Goal: Task Accomplishment & Management: Complete application form

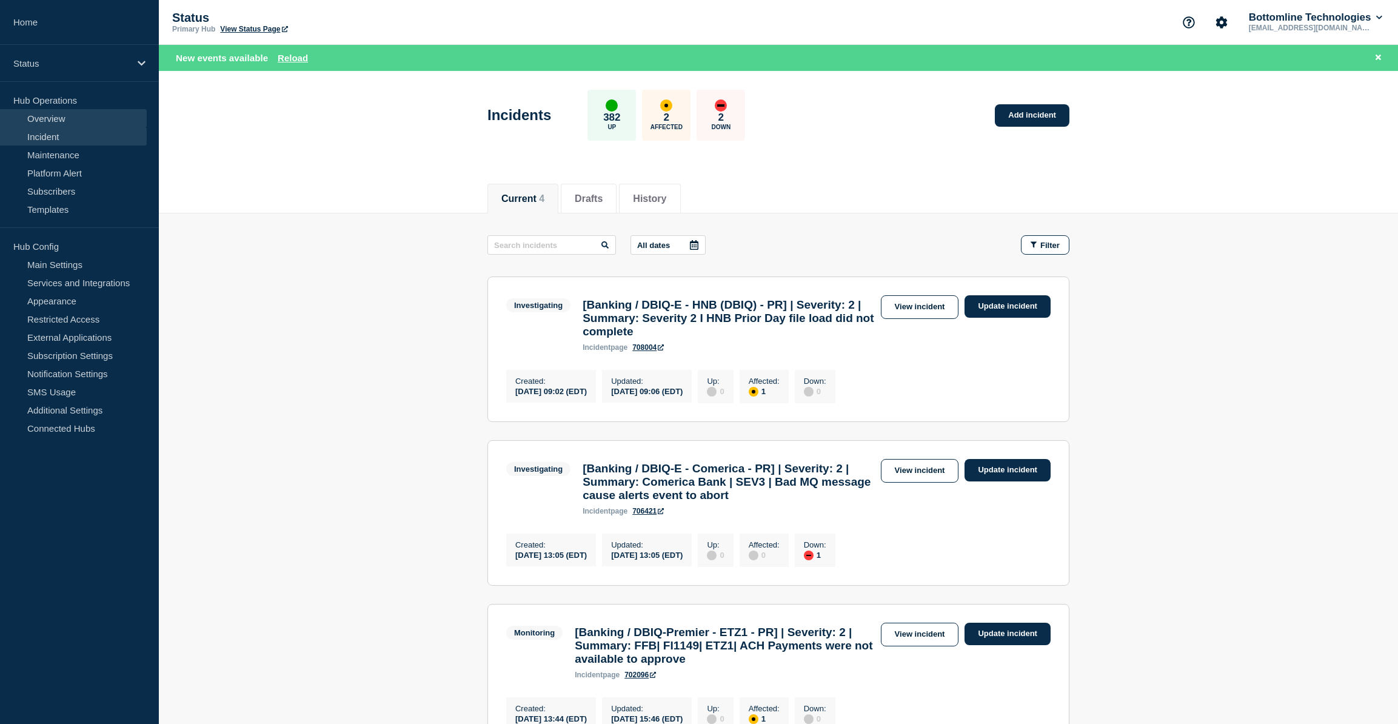
click at [53, 118] on link "Overview" at bounding box center [73, 118] width 147 height 18
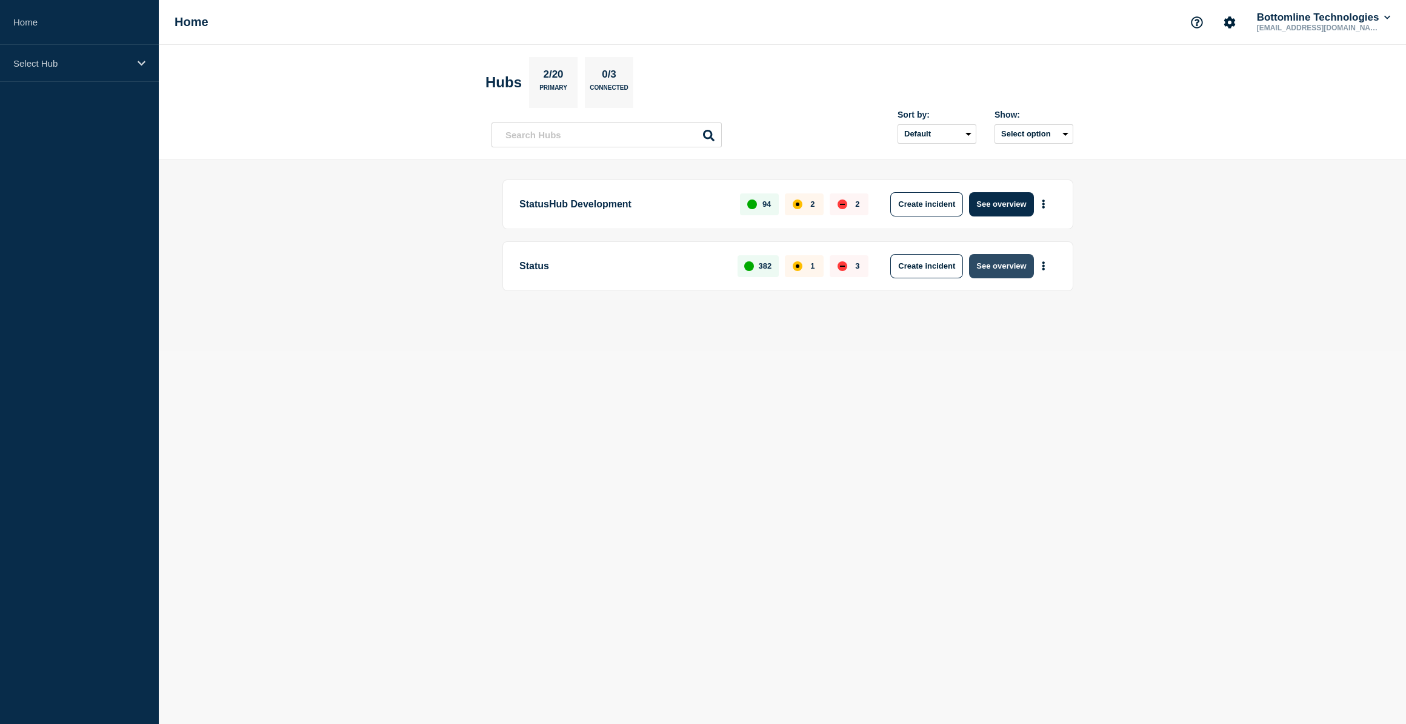
click at [1003, 270] on button "See overview" at bounding box center [1001, 266] width 64 height 24
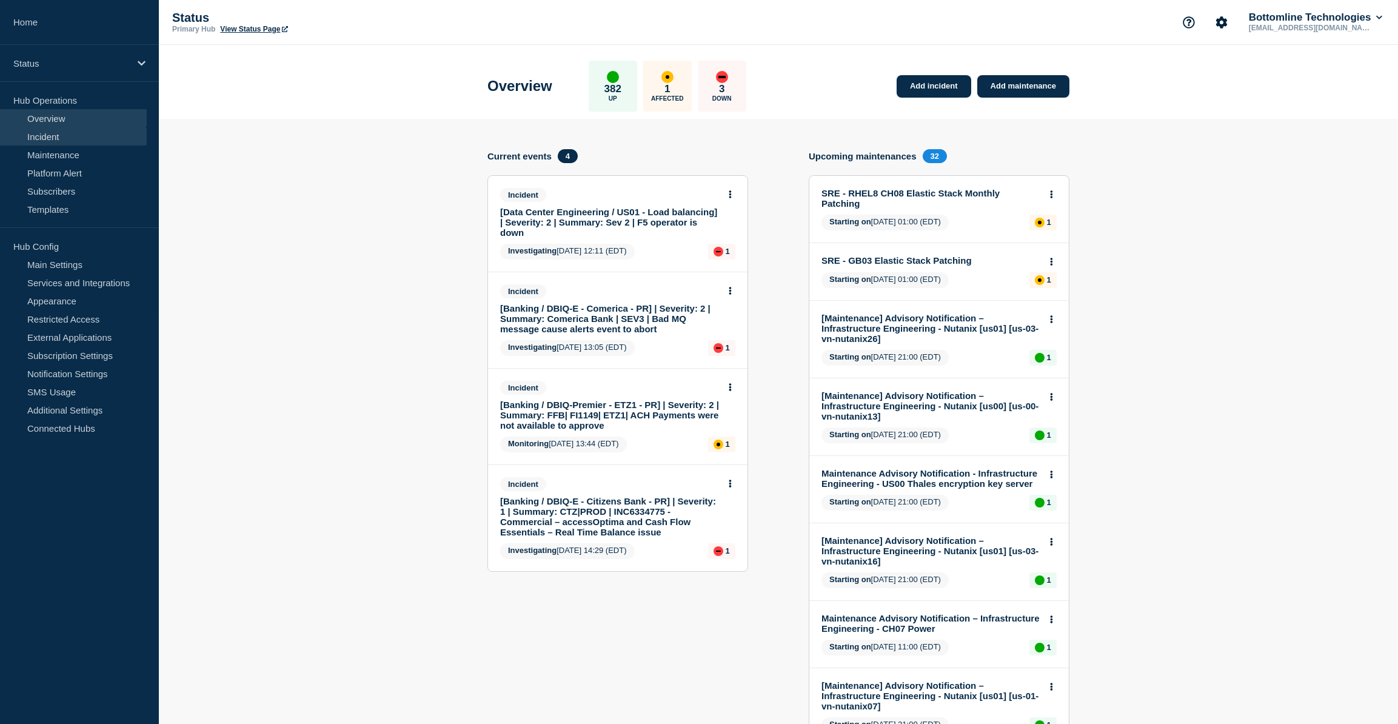
click at [47, 131] on link "Incident" at bounding box center [73, 136] width 147 height 18
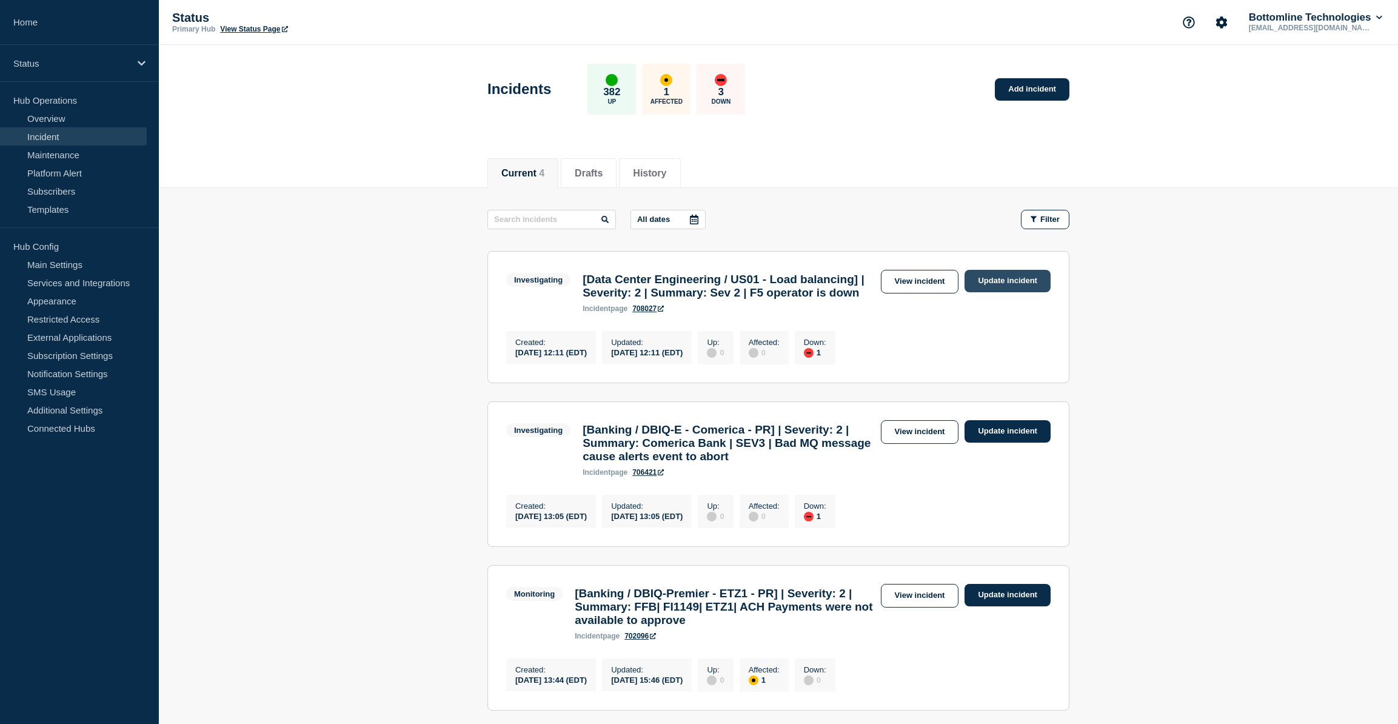
click at [1026, 283] on link "Update incident" at bounding box center [1007, 281] width 86 height 22
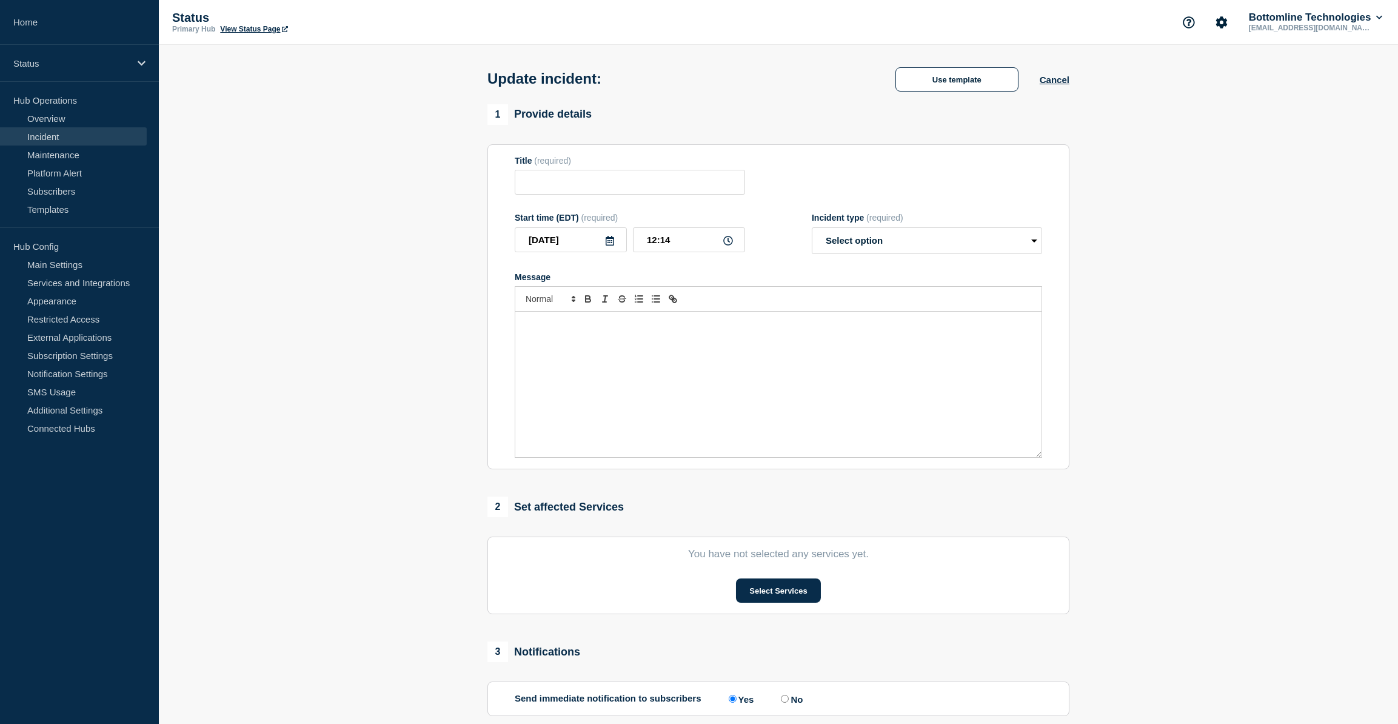
type input "[Data Center Engineering / US01 - Load balancing] | Severity: 2 | Summary: Sev …"
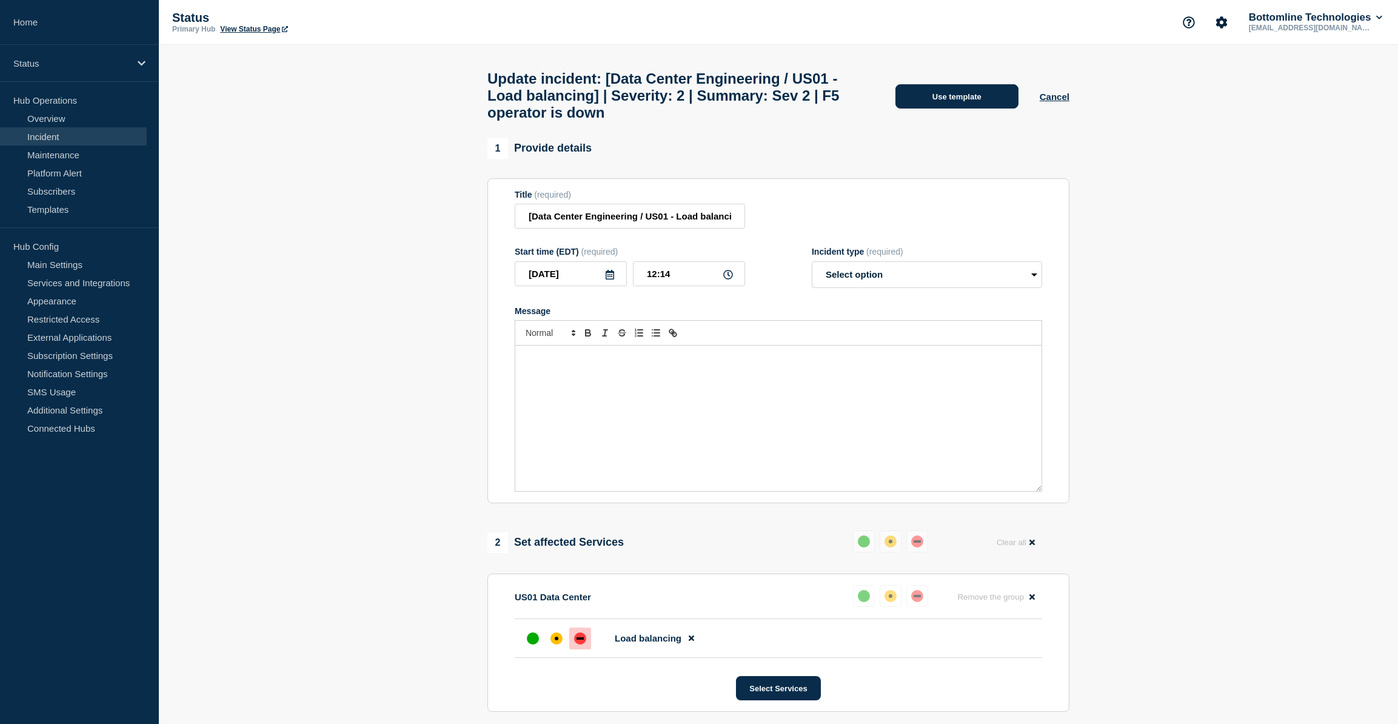
click at [971, 96] on button "Use template" at bounding box center [956, 96] width 123 height 24
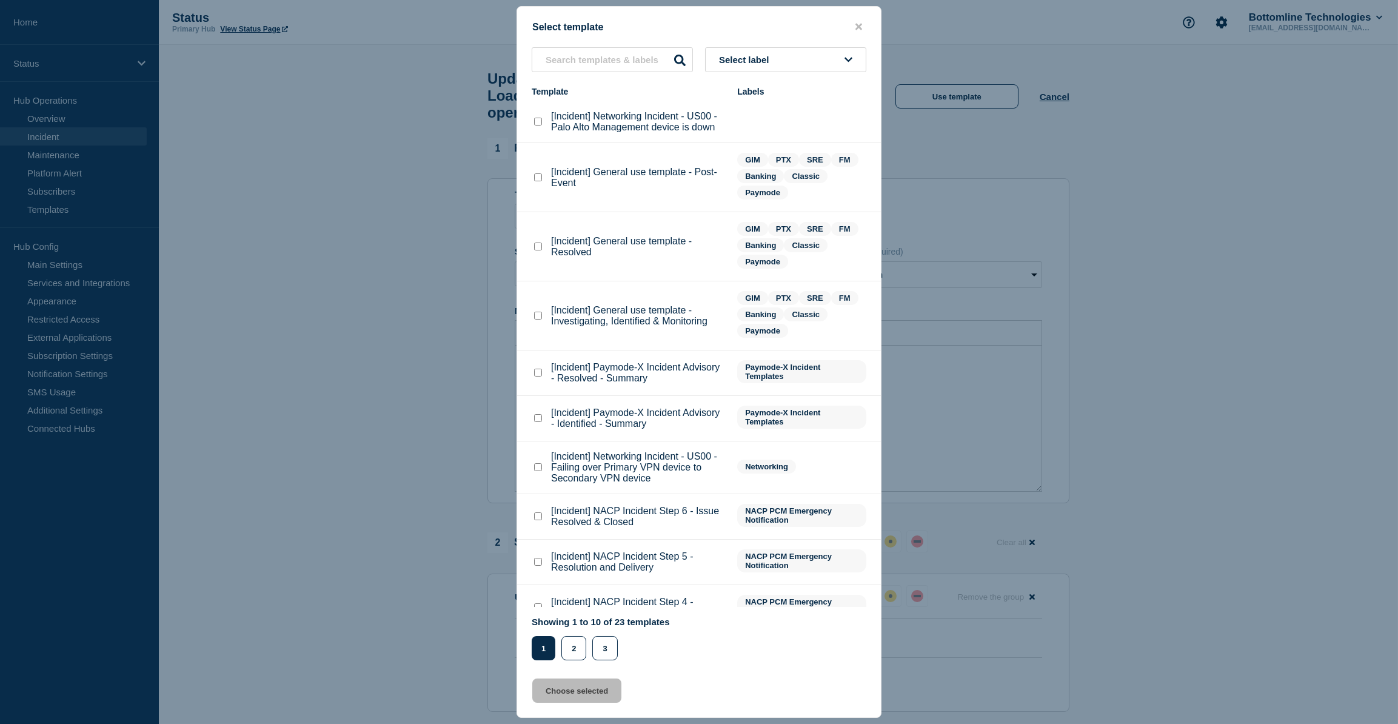
click at [539, 318] on checkbox"] "[Incident] General use template - Investigating, Identified & Monitoring checkb…" at bounding box center [538, 316] width 8 height 8
checkbox checkbox"] "true"
click at [573, 690] on button "Choose selected" at bounding box center [576, 690] width 89 height 24
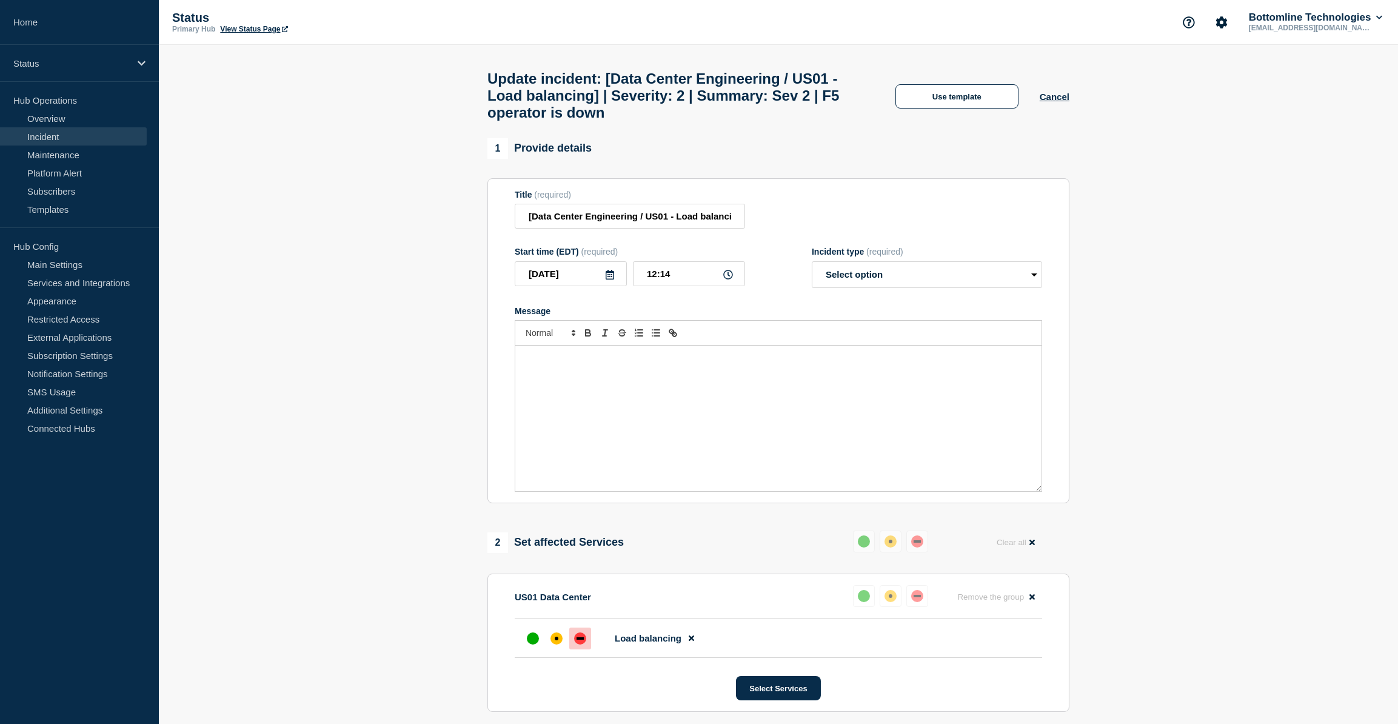
select select "investigating"
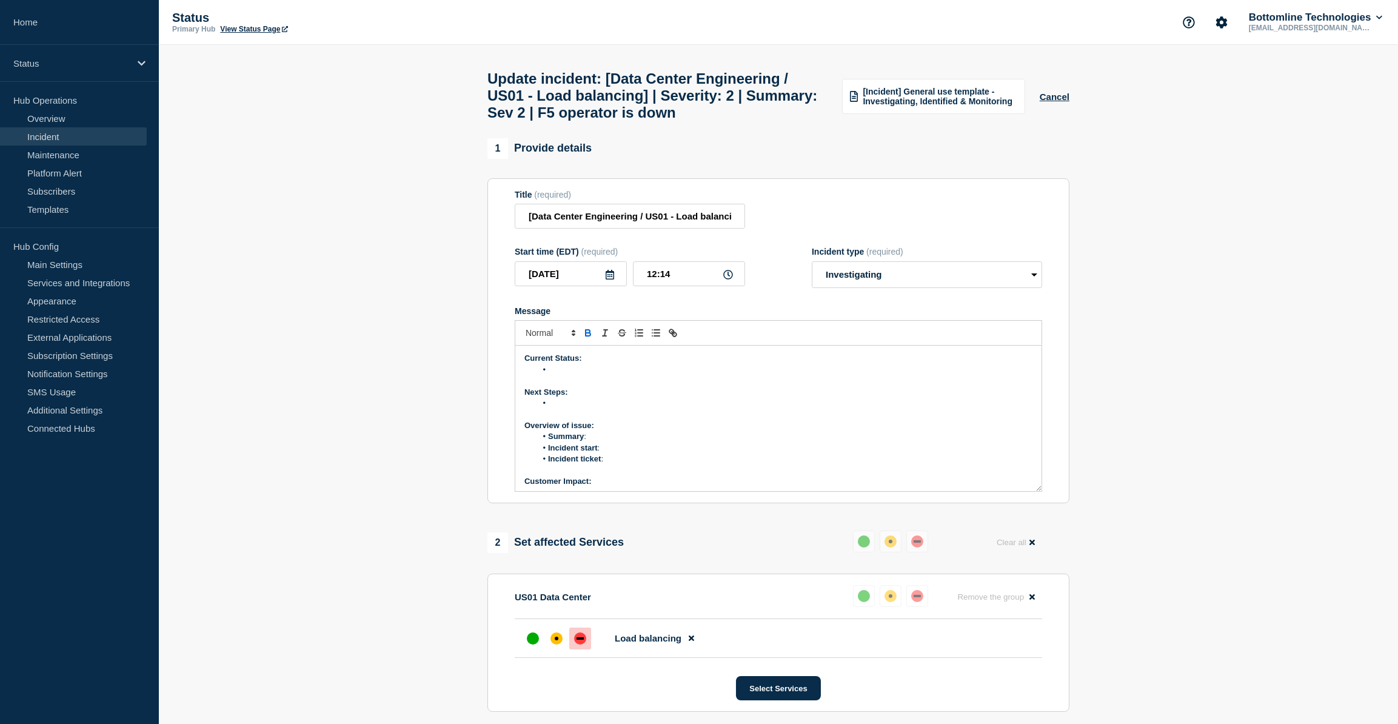
click at [574, 385] on p "Message" at bounding box center [778, 380] width 508 height 11
click at [574, 375] on li "Message" at bounding box center [784, 369] width 496 height 11
paste div "Message"
click at [551, 375] on li "f5 operator is down, and f5loadbalancer resources have been deleted" at bounding box center [784, 369] width 496 height 11
click at [825, 375] on li "F5 operator is down, and f5loadbalancer resources have been deleted" at bounding box center [784, 369] width 496 height 11
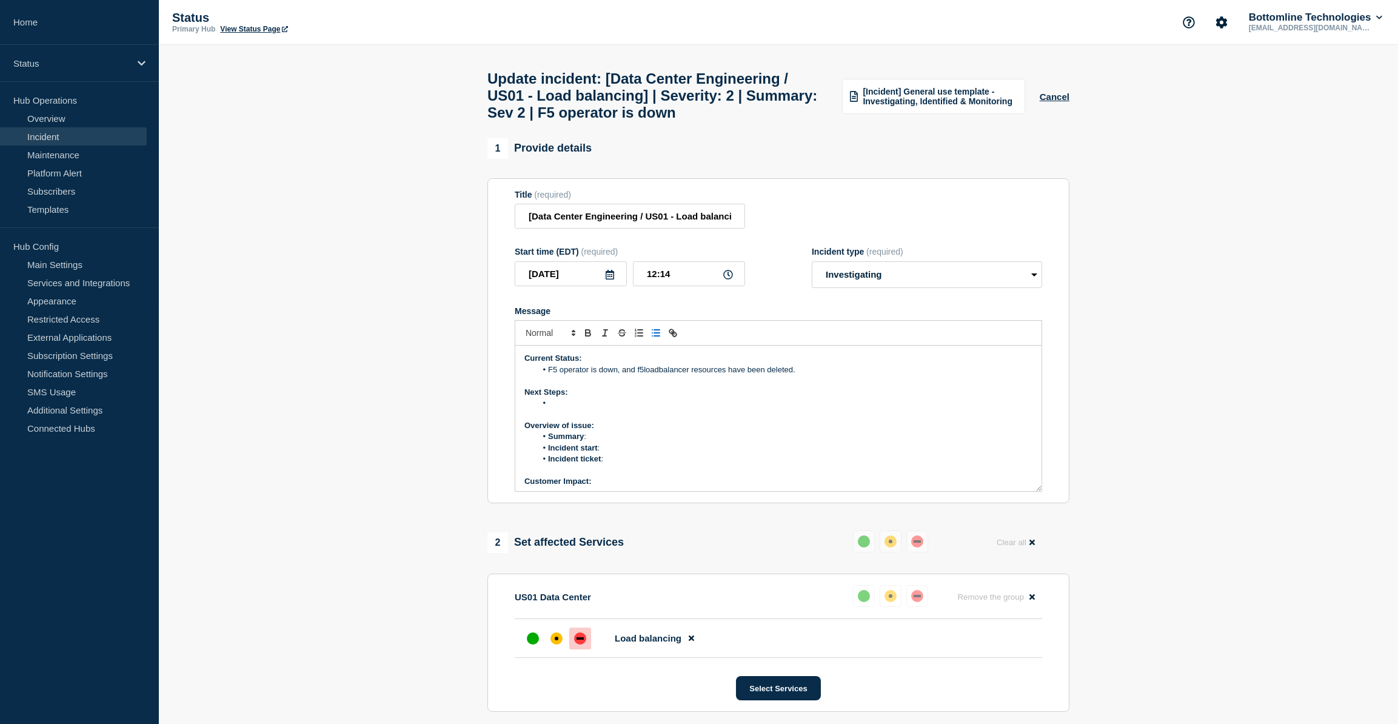
click at [575, 409] on li "Message" at bounding box center [784, 403] width 496 height 11
click at [593, 442] on li "Summary :" at bounding box center [784, 436] width 496 height 11
click at [608, 383] on p "Customer Impact:" at bounding box center [778, 377] width 508 height 11
click at [569, 395] on li "Message" at bounding box center [784, 389] width 496 height 11
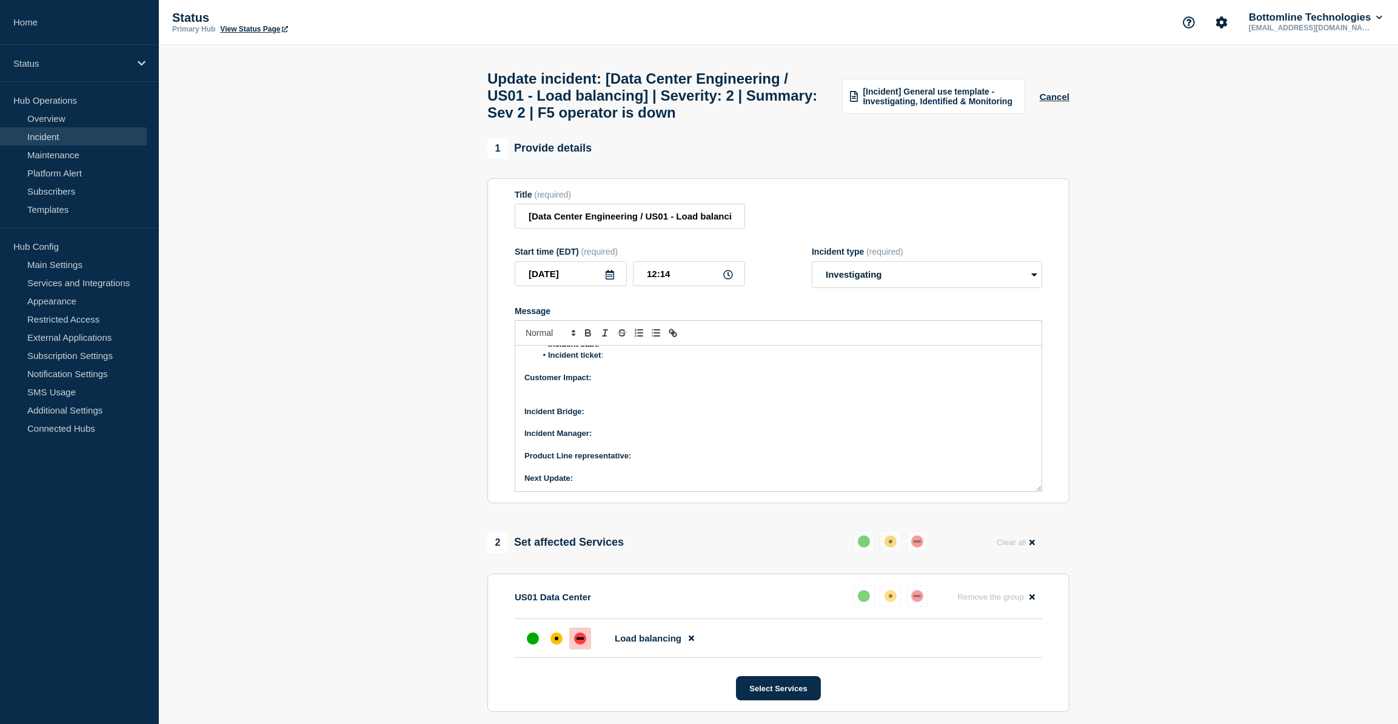
click at [616, 383] on p "Customer Impact:" at bounding box center [778, 377] width 508 height 11
click at [642, 383] on p "Customer Impact: Internal" at bounding box center [778, 377] width 508 height 11
click at [719, 383] on p "Customer Impact: No direct impact on bottomline" at bounding box center [778, 377] width 508 height 11
drag, startPoint x: 763, startPoint y: 387, endPoint x: 595, endPoint y: 389, distance: 167.9
click at [595, 383] on p "Customer Impact: No direct impact on bottomline customers" at bounding box center [778, 377] width 508 height 11
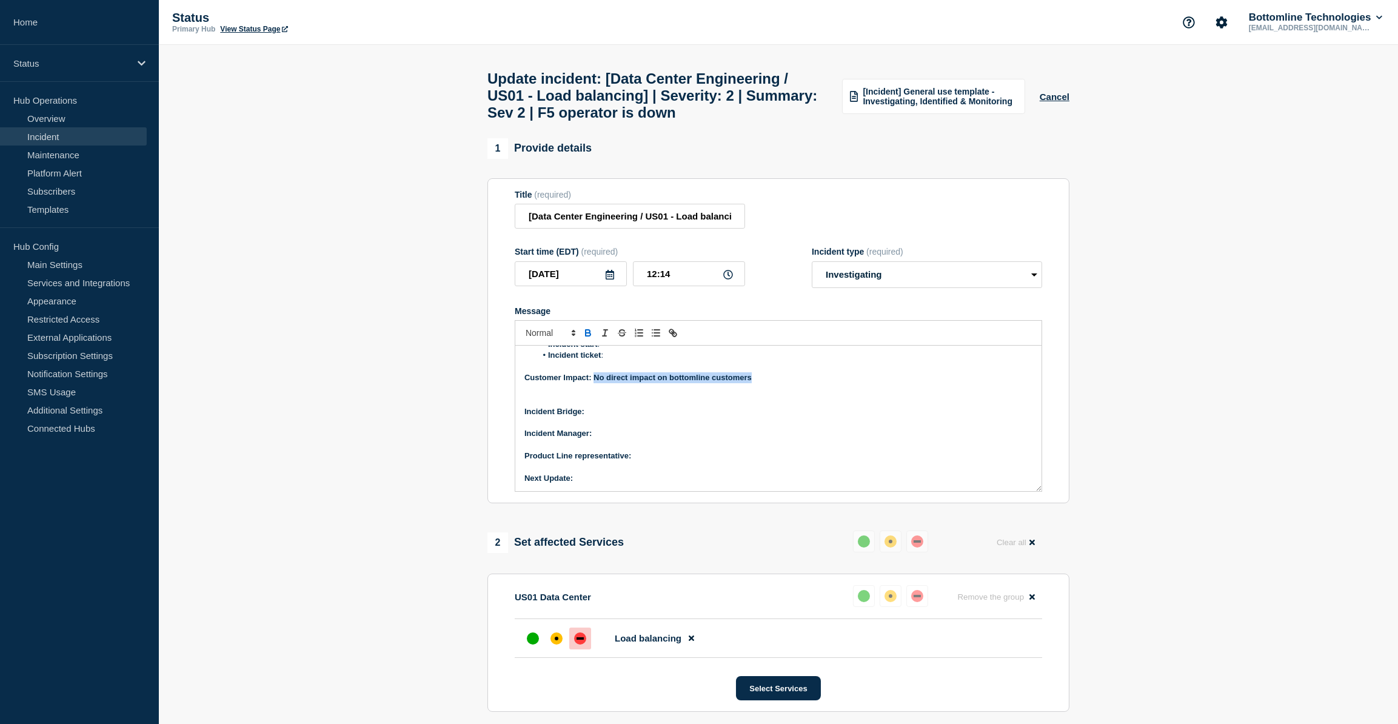
click at [587, 337] on icon "Toggle bold text" at bounding box center [588, 332] width 11 height 11
copy p "No direct impact on bottomline customers"
click at [687, 395] on p "Message" at bounding box center [778, 389] width 508 height 11
click at [743, 383] on p "Customer Impact: No direct impact on bottomline customers" at bounding box center [778, 377] width 508 height 11
click at [655, 383] on p "Customer Impact: No direct impact on bottomline customers" at bounding box center [778, 377] width 508 height 11
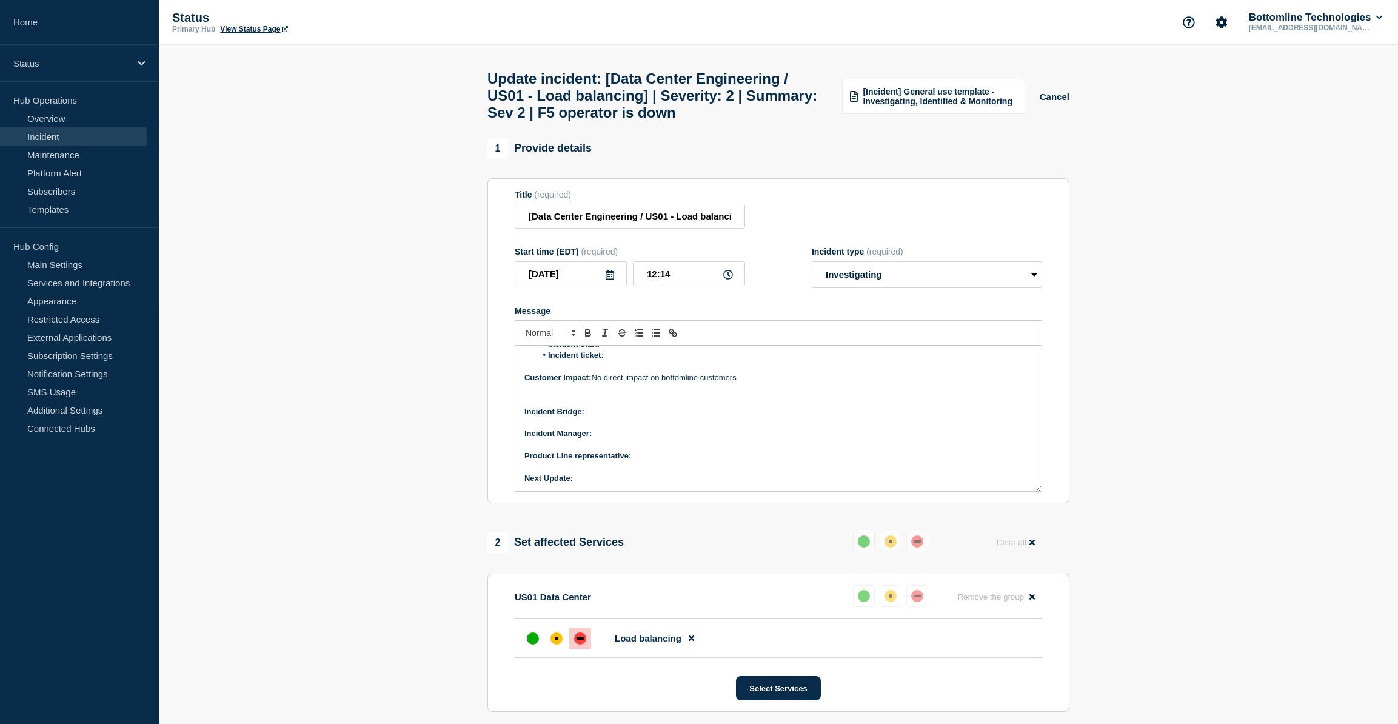
click at [680, 383] on p "Customer Impact: No direct impact on bottomline customers" at bounding box center [778, 377] width 508 height 11
drag, startPoint x: 680, startPoint y: 392, endPoint x: 665, endPoint y: 399, distance: 16.5
click at [670, 406] on p "Message" at bounding box center [778, 400] width 508 height 11
click at [667, 383] on p "Customer Impact: No direct impact on bottomline customers" at bounding box center [778, 377] width 508 height 11
click at [600, 417] on p "Incident Bridge:" at bounding box center [778, 411] width 508 height 11
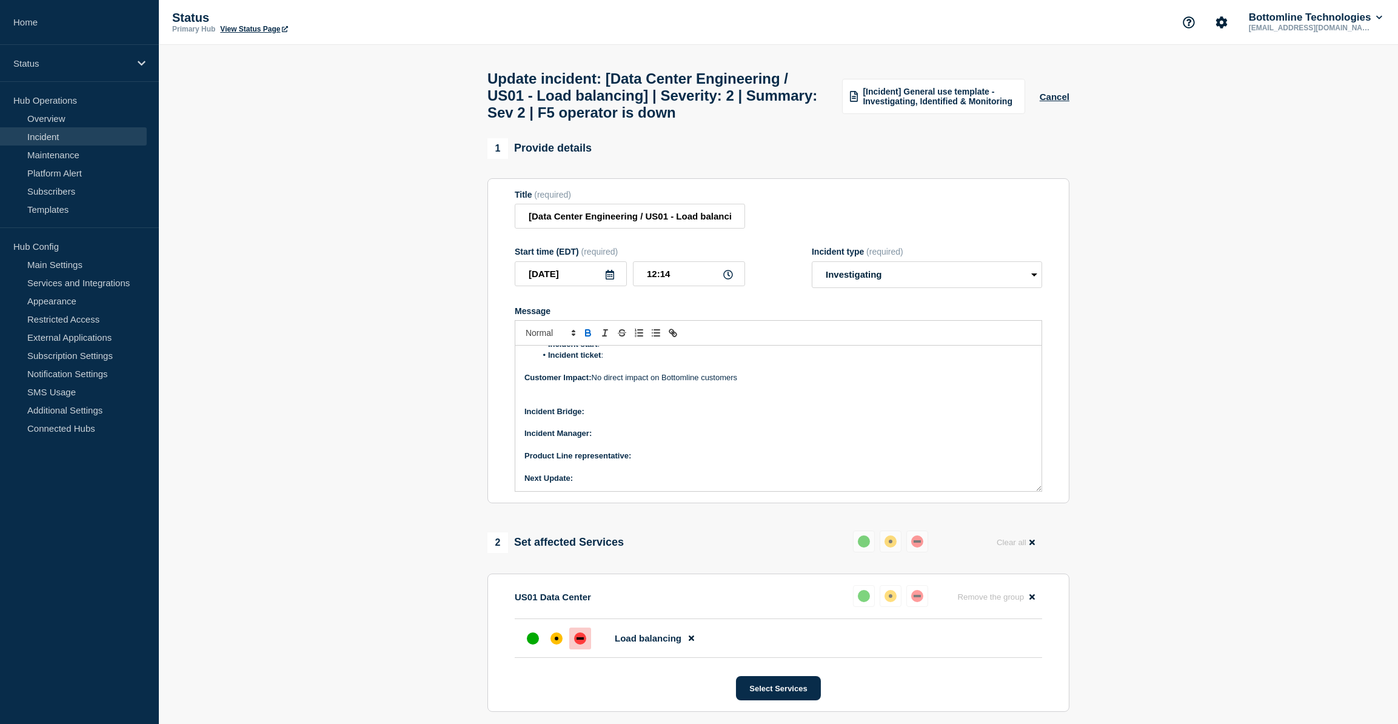
click at [586, 336] on icon "Toggle bold text" at bounding box center [588, 334] width 5 height 3
click at [600, 417] on p "Incident Bridge: ﻿" at bounding box center [778, 411] width 508 height 11
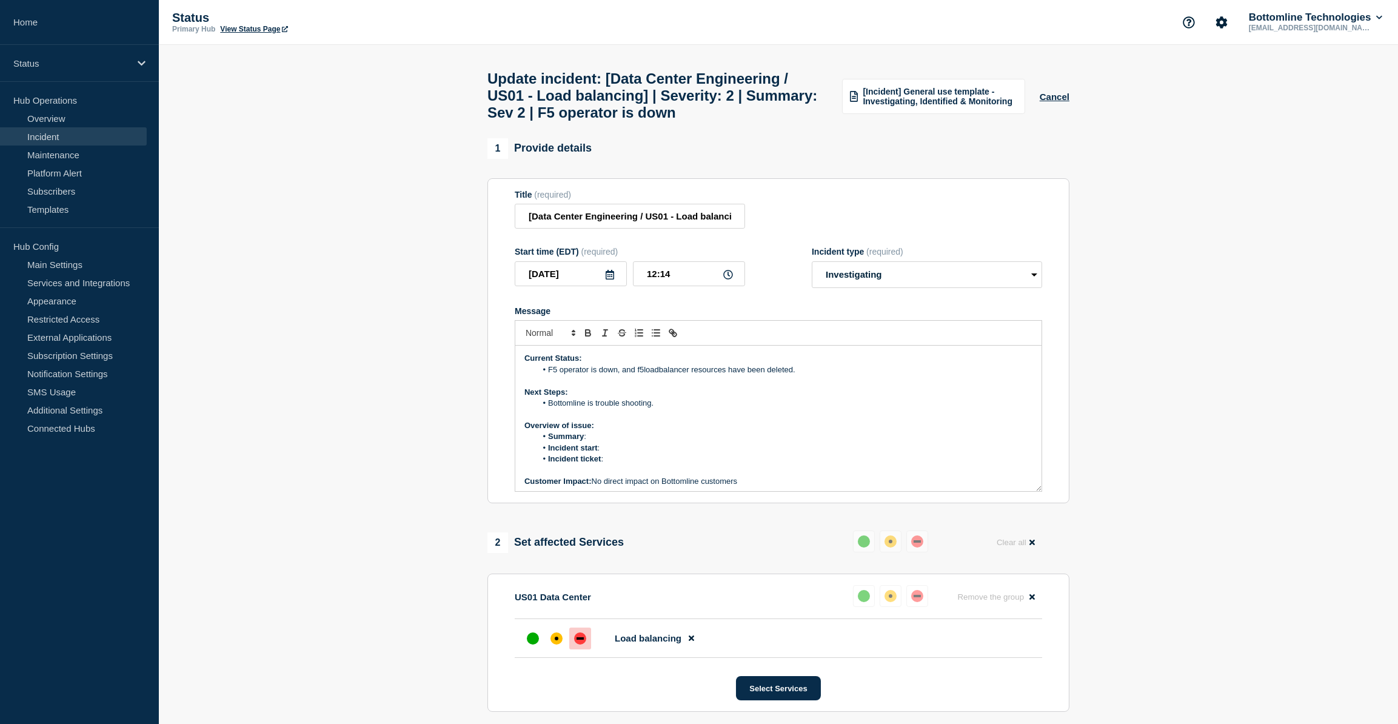
click at [600, 442] on li "Summary :" at bounding box center [784, 436] width 496 height 11
click at [597, 409] on li "Bottomline is trouble shooting." at bounding box center [784, 403] width 496 height 11
click at [655, 409] on li "Bottomline is currently trouble shooting." at bounding box center [784, 403] width 496 height 11
click at [601, 442] on li "Summary :" at bounding box center [784, 436] width 496 height 11
drag, startPoint x: 627, startPoint y: 124, endPoint x: 792, endPoint y: 139, distance: 166.1
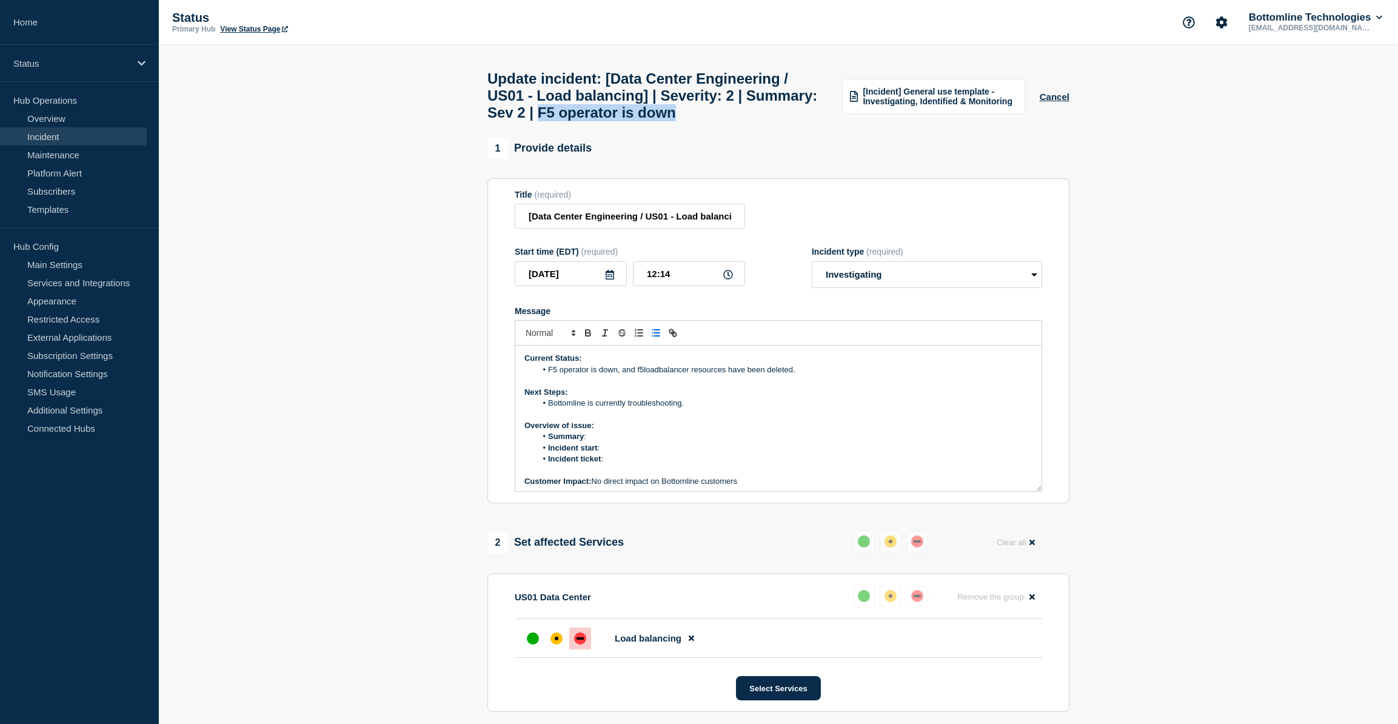
click at [792, 138] on div "Update incident: [Data Center Engineering / US01 - Load balancing] | Severity: …" at bounding box center [778, 91] width 609 height 93
copy h1 "F5 operator is down"
click at [597, 442] on li "Summary :" at bounding box center [784, 436] width 496 height 11
drag, startPoint x: 618, startPoint y: 378, endPoint x: 549, endPoint y: 381, distance: 68.6
click at [549, 375] on li "F5 operator is down, and f5loadbalancer resources have been deleted." at bounding box center [784, 369] width 496 height 11
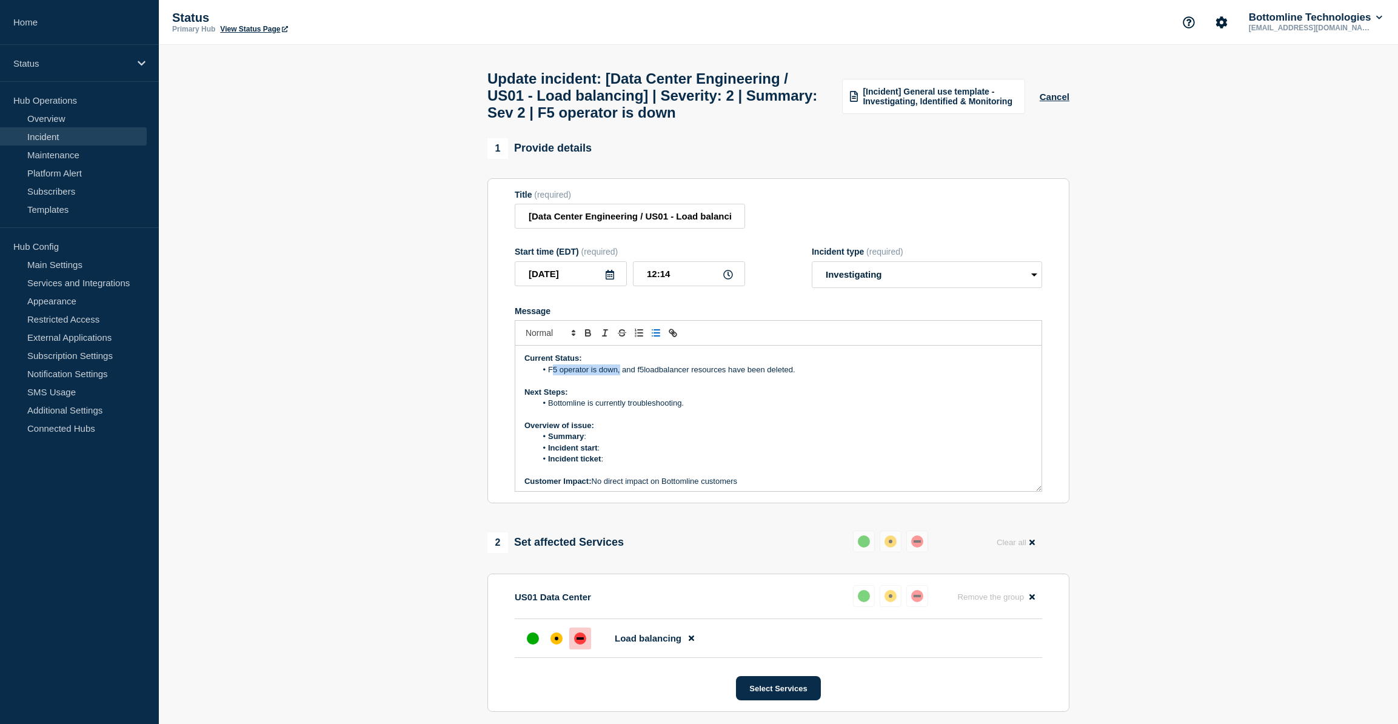
copy li "F5 operator is down"
click at [600, 442] on li "Summary :" at bounding box center [784, 436] width 496 height 11
click at [615, 453] on li "Incident start :" at bounding box center [784, 448] width 496 height 11
drag, startPoint x: 760, startPoint y: 446, endPoint x: 743, endPoint y: 439, distance: 18.8
click at [760, 442] on li "Summary : F5 operator is down for" at bounding box center [784, 436] width 496 height 11
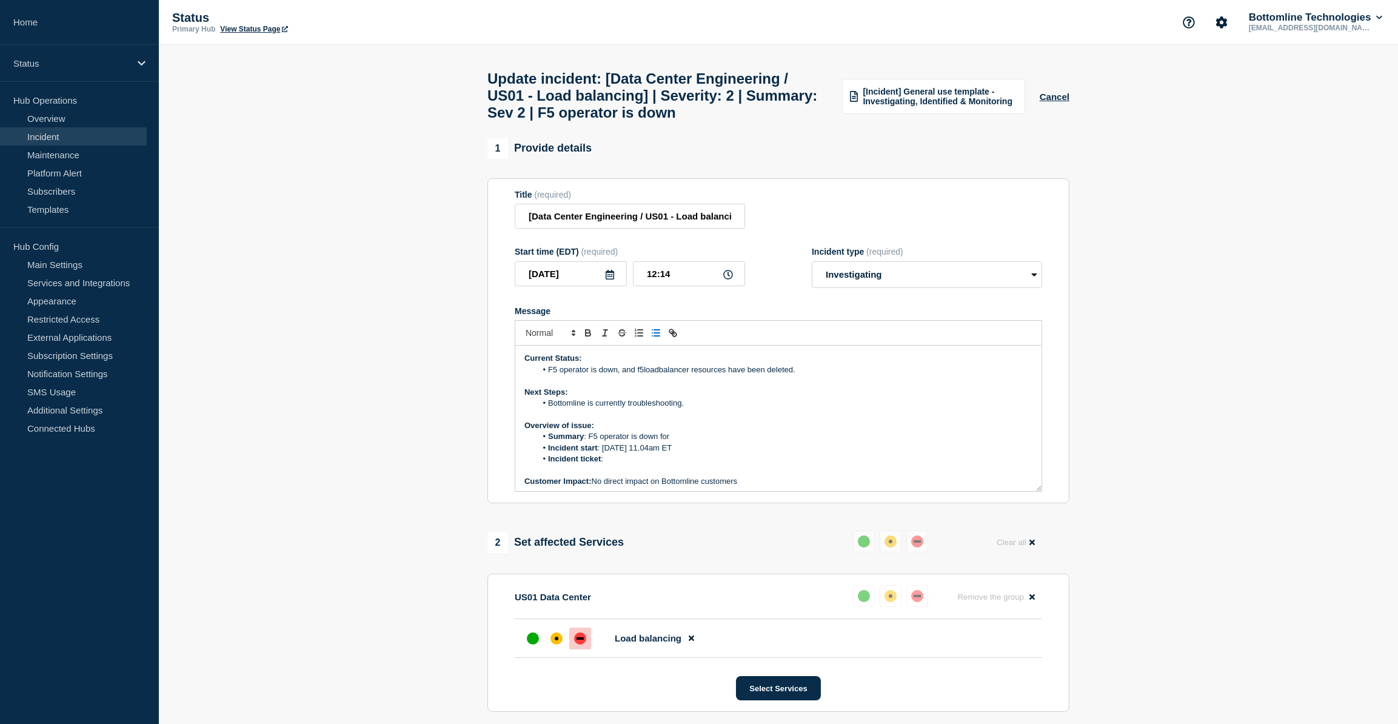
drag, startPoint x: 681, startPoint y: 413, endPoint x: 694, endPoint y: 409, distance: 13.8
click at [681, 409] on li "Bottomline is currently troubleshooting." at bounding box center [784, 403] width 496 height 11
click at [616, 464] on li "Incident ticket :" at bounding box center [784, 458] width 496 height 11
click at [671, 442] on li "Summary : F5 operator is down for" at bounding box center [784, 436] width 496 height 11
drag, startPoint x: 671, startPoint y: 444, endPoint x: 737, endPoint y: 435, distance: 66.8
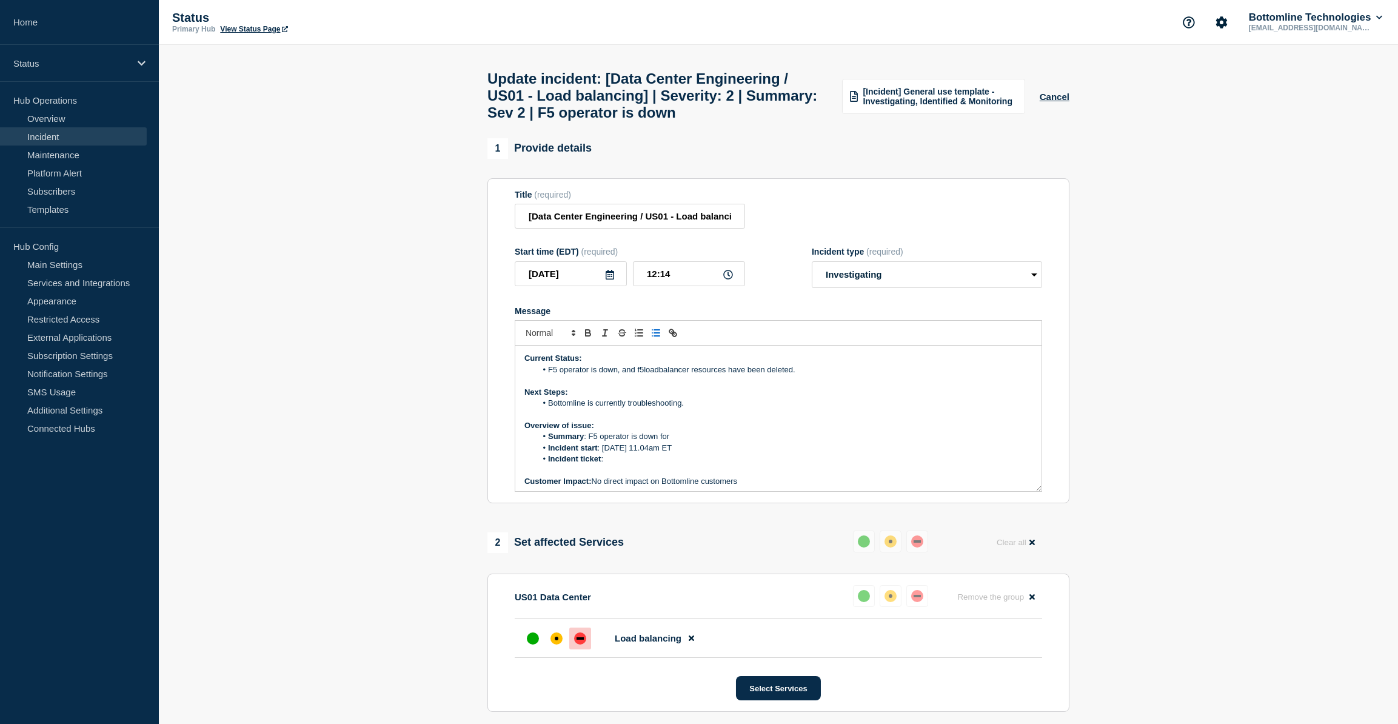
click at [671, 442] on li "Summary : F5 operator is down for" at bounding box center [784, 436] width 496 height 11
click at [626, 464] on li "Incident ticket :" at bounding box center [784, 458] width 496 height 11
drag, startPoint x: 784, startPoint y: 470, endPoint x: 650, endPoint y: 469, distance: 134.0
click at [650, 464] on li "Incident ticket : [WT-58728] Sev 2 | F5 operator is down - Jira" at bounding box center [784, 458] width 496 height 11
click at [742, 442] on li "Summary : F5 operator is down" at bounding box center [784, 436] width 496 height 11
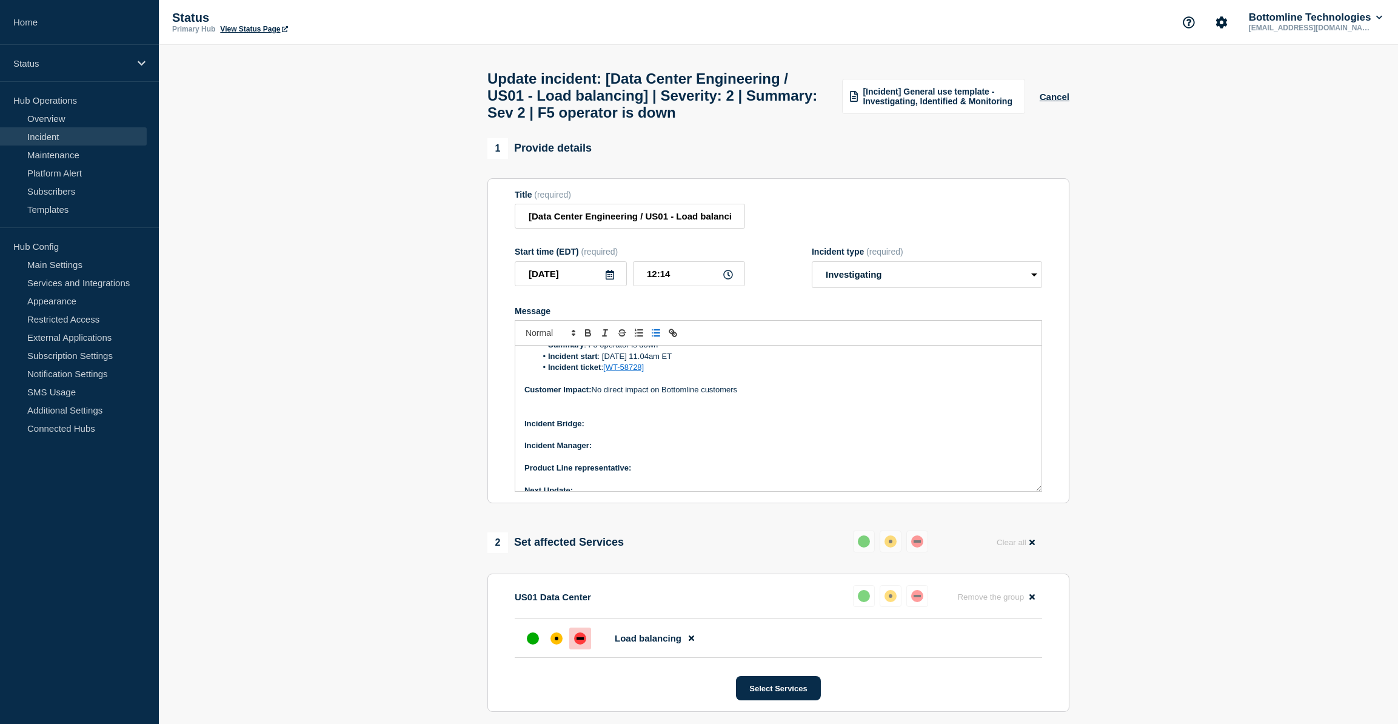
scroll to position [104, 0]
click at [605, 417] on p "Incident Bridge:" at bounding box center [778, 411] width 508 height 11
drag, startPoint x: 653, startPoint y: 433, endPoint x: 589, endPoint y: 424, distance: 65.0
click at [589, 424] on div "Current Status: F5 operator is down, and f5loadbalancer resources have been del…" at bounding box center [778, 418] width 526 height 145
drag, startPoint x: 584, startPoint y: 343, endPoint x: 589, endPoint y: 359, distance: 17.1
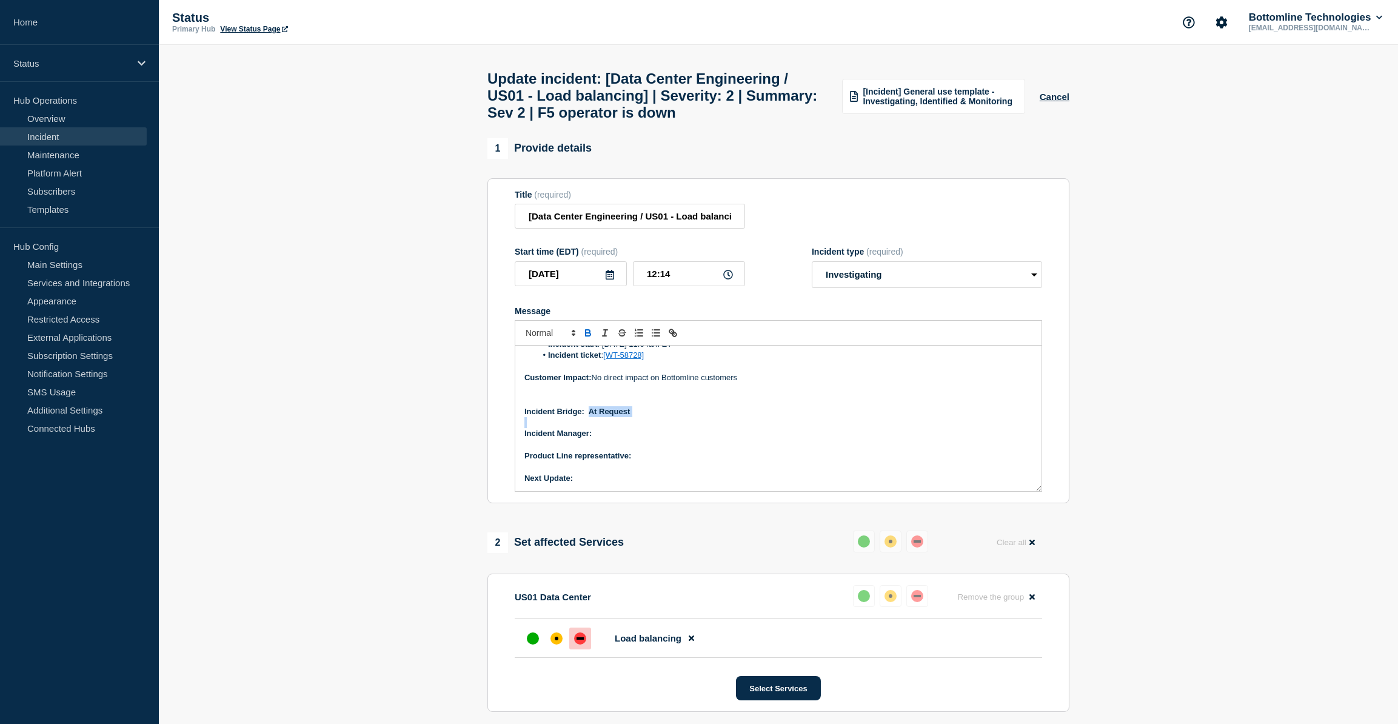
click at [586, 336] on icon "Toggle bold text" at bounding box center [588, 334] width 5 height 3
click at [603, 449] on p "Message" at bounding box center [778, 444] width 508 height 11
click at [607, 439] on p "Incident Manager:" at bounding box center [778, 433] width 508 height 11
click at [588, 336] on icon "Toggle bold text" at bounding box center [588, 334] width 5 height 3
click at [647, 461] on p "Product Line representative:" at bounding box center [778, 455] width 508 height 11
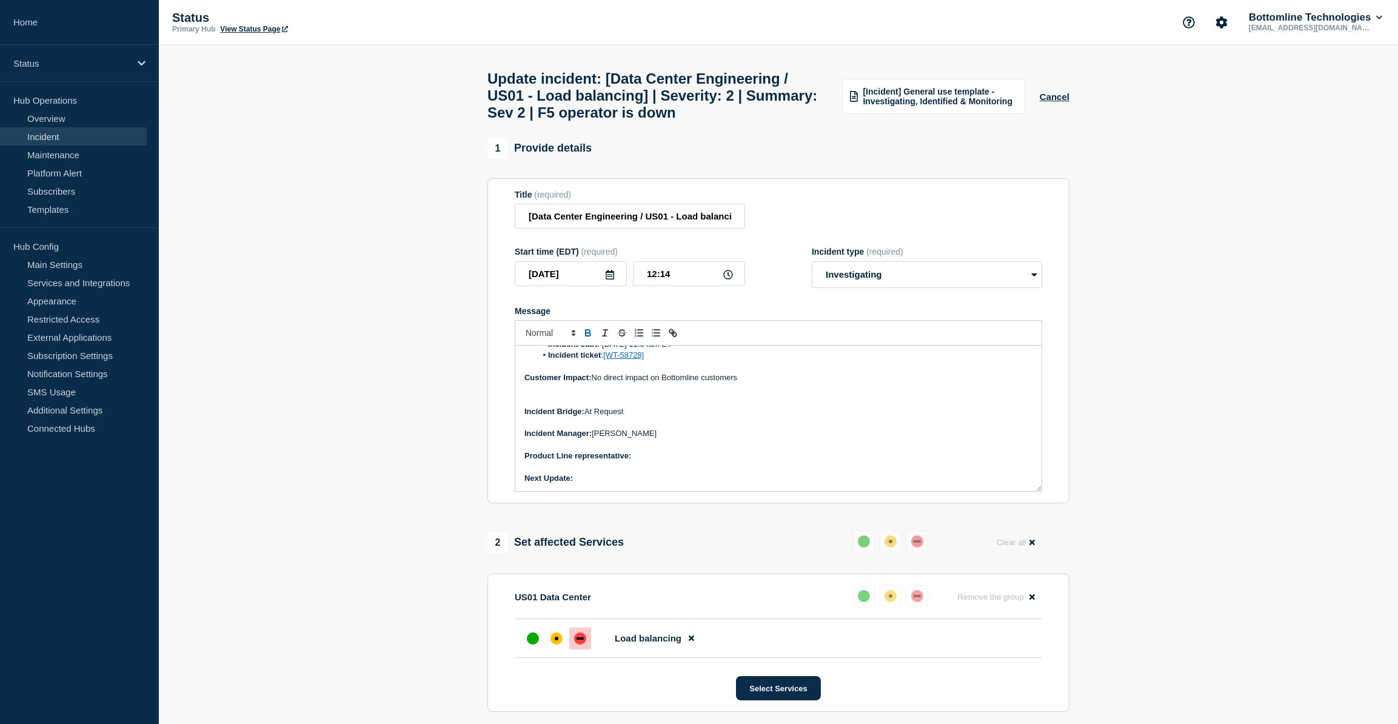
click at [592, 338] on icon "Toggle bold text" at bounding box center [588, 332] width 11 height 11
click at [672, 461] on p "Product Line representative: Erin" at bounding box center [778, 455] width 508 height 11
click at [637, 484] on p "Next Update:" at bounding box center [778, 478] width 508 height 11
click at [589, 336] on icon "Toggle bold text" at bounding box center [588, 334] width 5 height 3
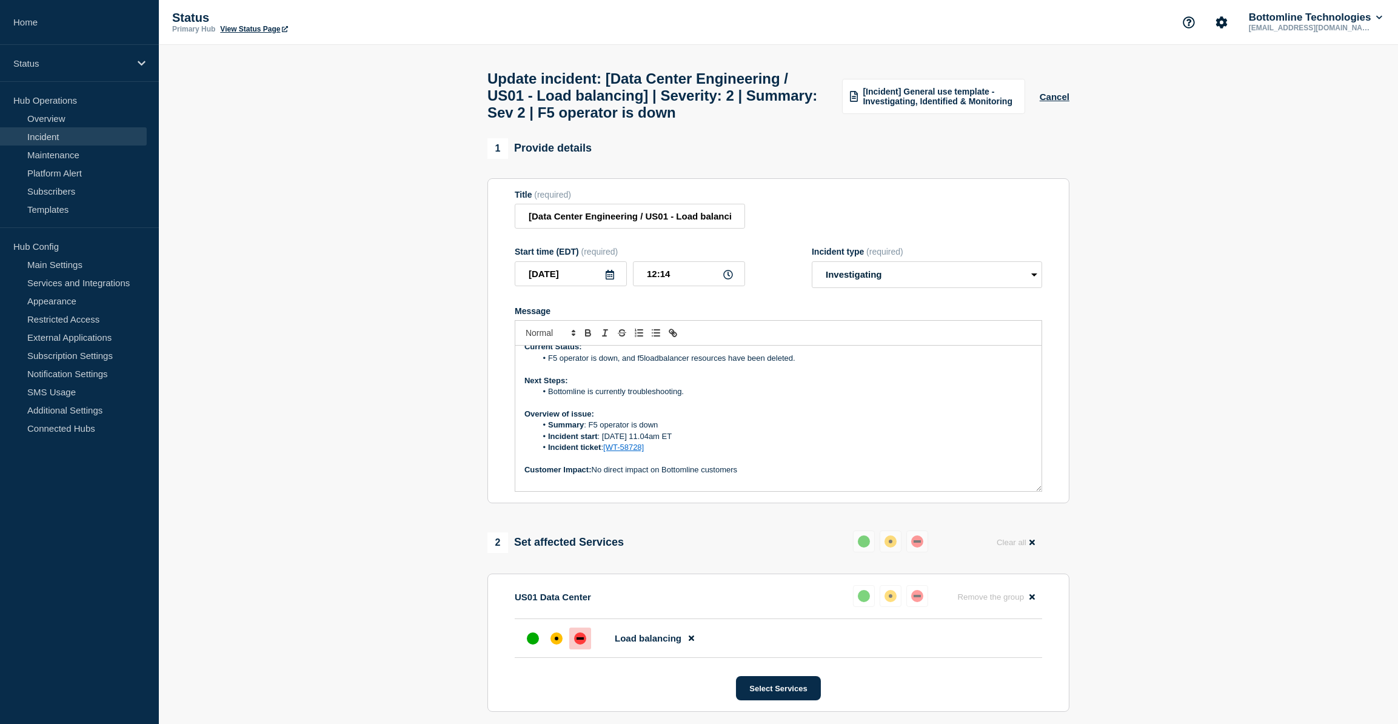
scroll to position [0, 0]
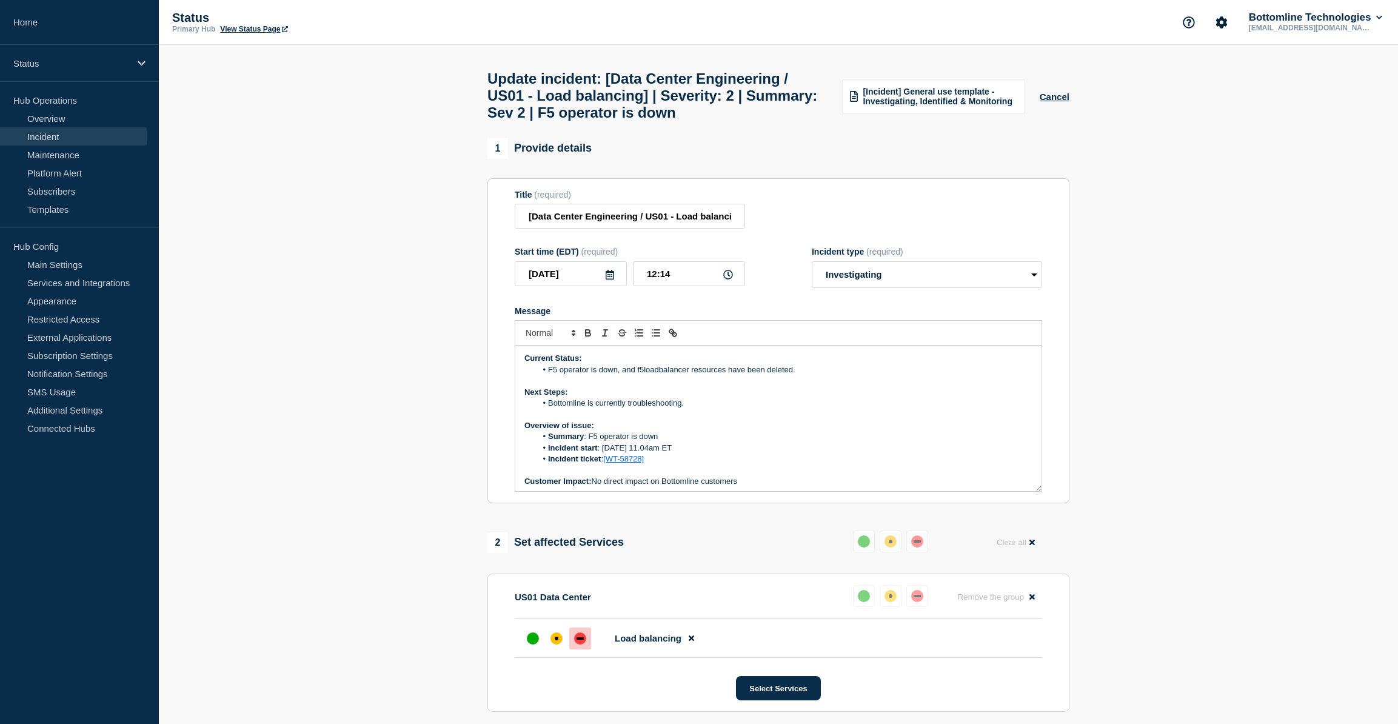
click at [681, 409] on li "Bottomline is currently troubleshooting." at bounding box center [784, 403] width 496 height 11
click at [832, 409] on li "Bottomline is currently troubleshooting in order to come to rootcause to find p…" at bounding box center [784, 403] width 496 height 11
drag, startPoint x: 834, startPoint y: 419, endPoint x: 810, endPoint y: 436, distance: 29.3
click at [800, 442] on li "Summary : F5 operator is down" at bounding box center [784, 436] width 496 height 11
click at [829, 409] on li "Bottomline is currently troubleshooting in order to come to rootcause to find p…" at bounding box center [784, 403] width 496 height 11
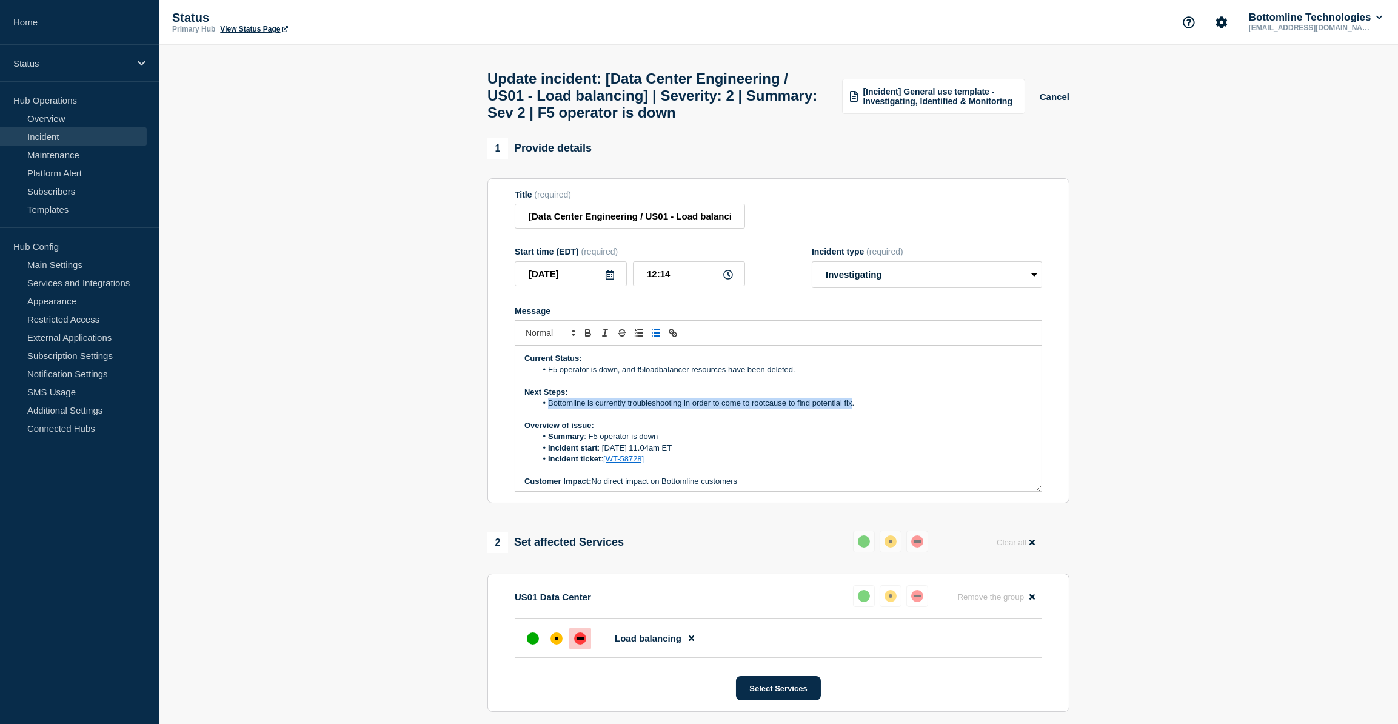
drag, startPoint x: 850, startPoint y: 411, endPoint x: 549, endPoint y: 413, distance: 301.3
click at [549, 409] on li "Bottomline is currently troubleshooting in order to come to rootcause to find p…" at bounding box center [784, 403] width 496 height 11
copy li "Bottomline is currently troubleshooting in order to come to rootcause to find p…"
drag, startPoint x: 589, startPoint y: 415, endPoint x: 548, endPoint y: 415, distance: 41.2
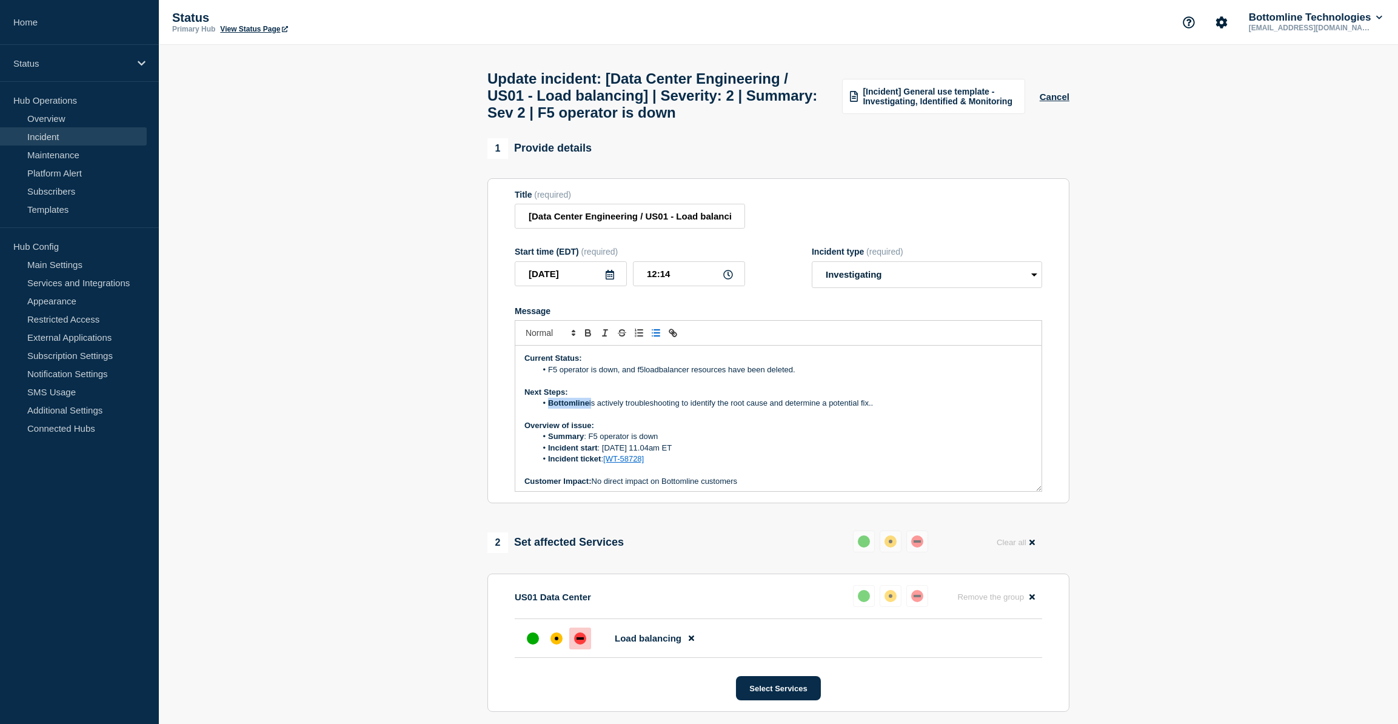
click at [548, 409] on li "Bottomline is actively troubleshooting to identify the root cause and determine…" at bounding box center [784, 403] width 496 height 11
click at [589, 336] on icon "Toggle bold text" at bounding box center [588, 334] width 5 height 3
click at [583, 338] on icon "Toggle bold text" at bounding box center [588, 332] width 11 height 11
click at [683, 431] on p "Overview of issue:" at bounding box center [778, 425] width 508 height 11
click at [744, 487] on p "Customer Impact: No direct impact on Bottomline customers" at bounding box center [778, 481] width 508 height 11
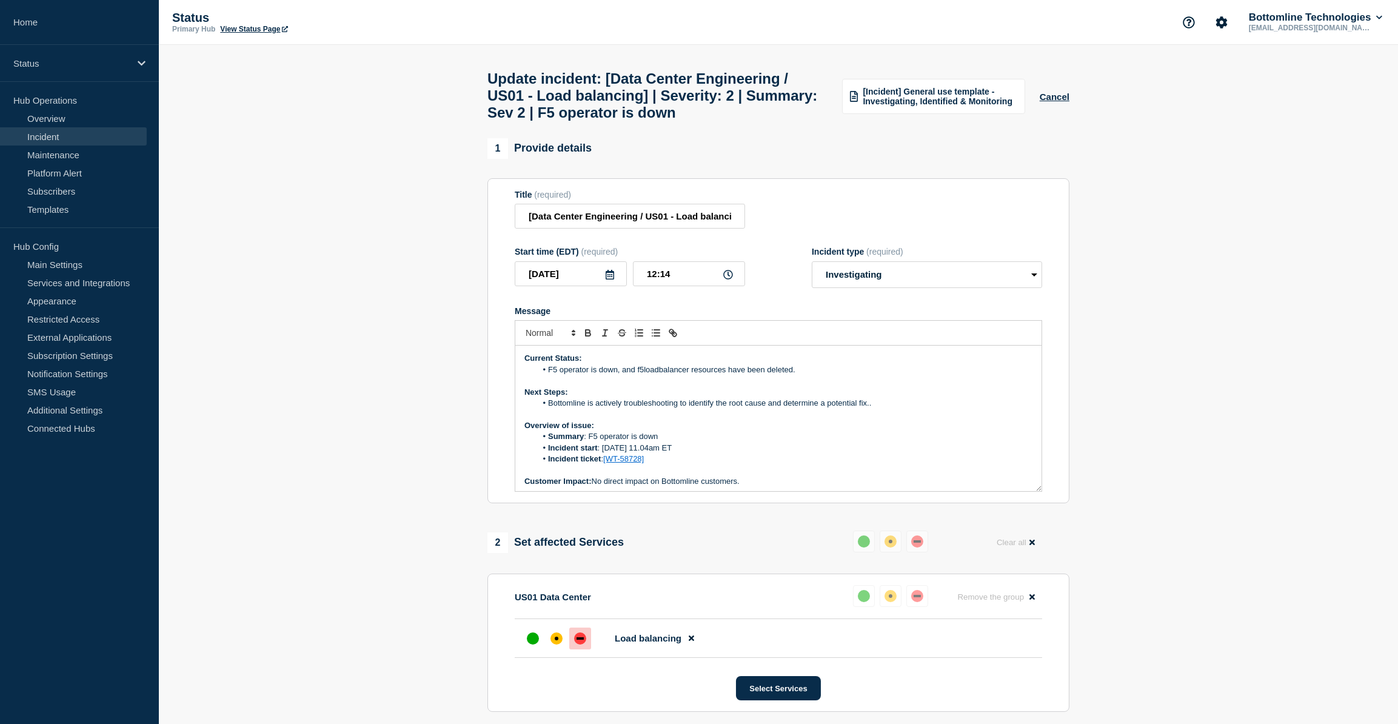
click at [643, 375] on li "F5 operator is down, and f5loadbalancer resources have been deleted." at bounding box center [784, 369] width 496 height 11
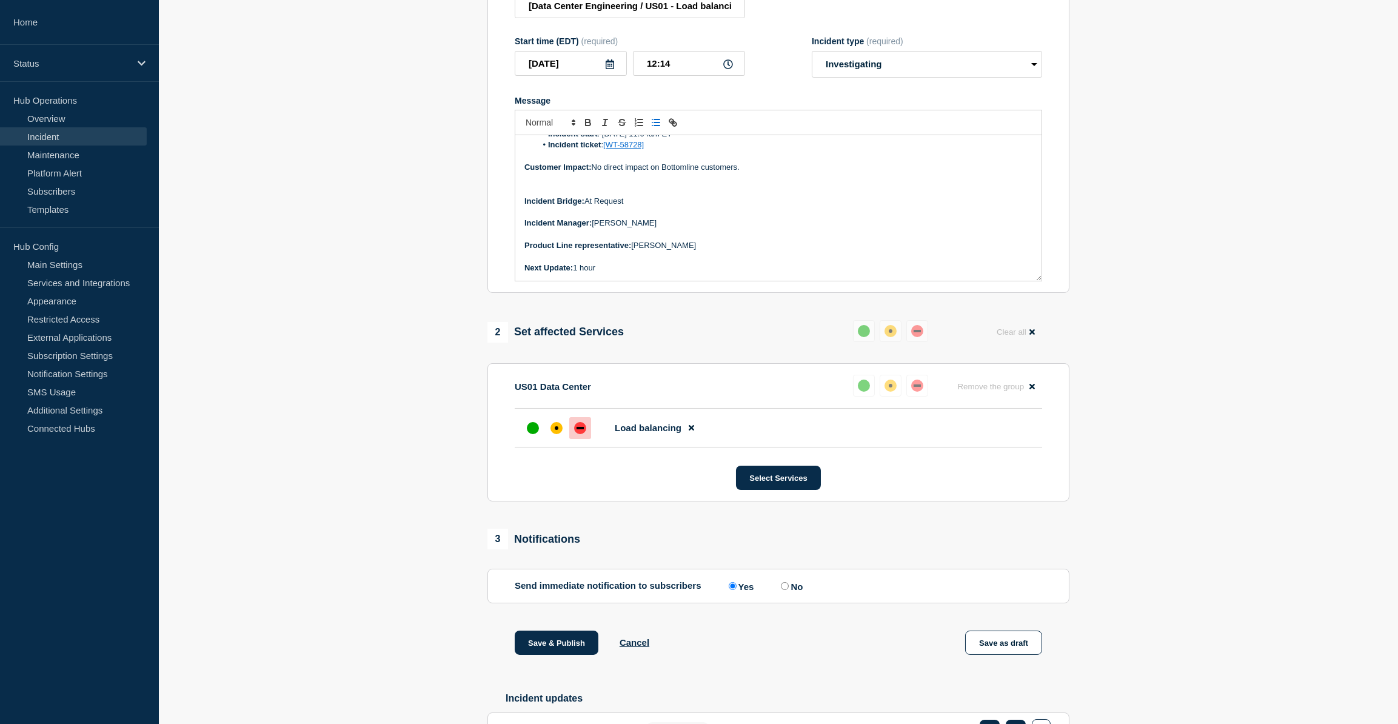
scroll to position [220, 0]
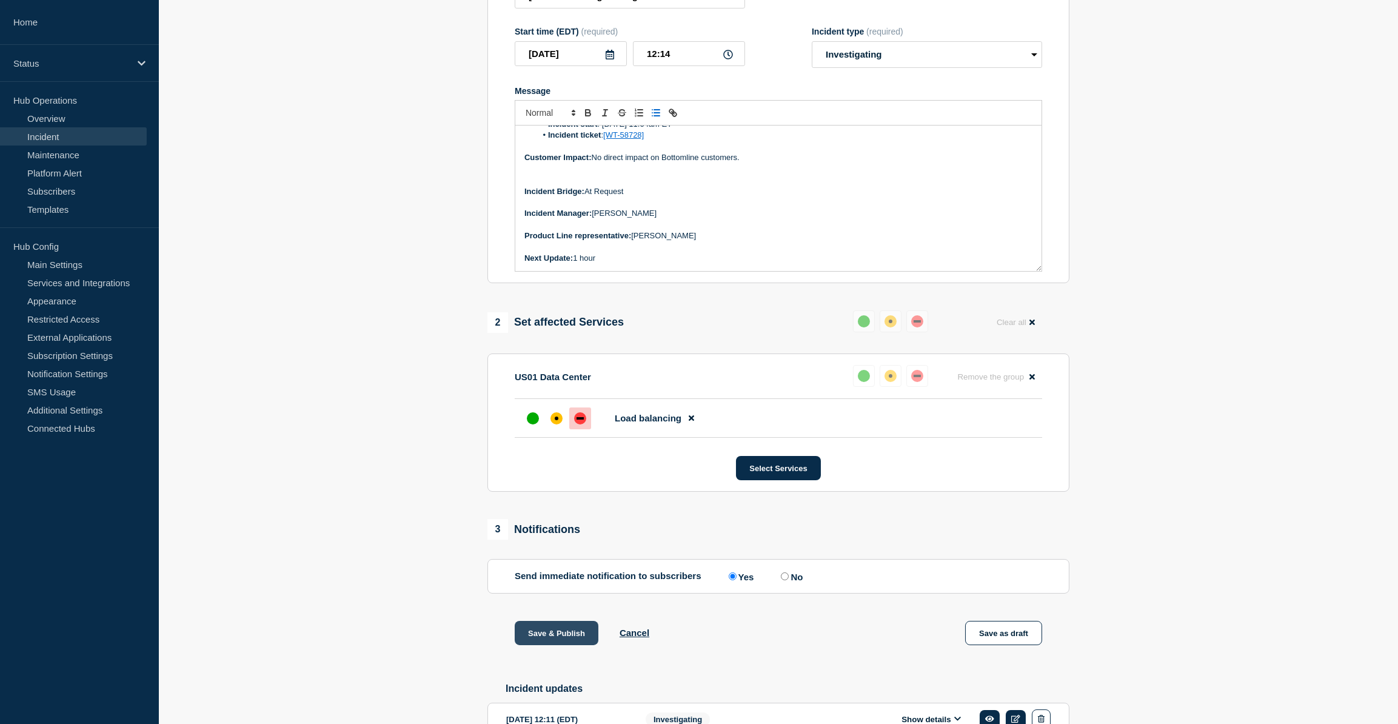
click at [547, 637] on button "Save & Publish" at bounding box center [557, 633] width 84 height 24
